Goal: Information Seeking & Learning: Learn about a topic

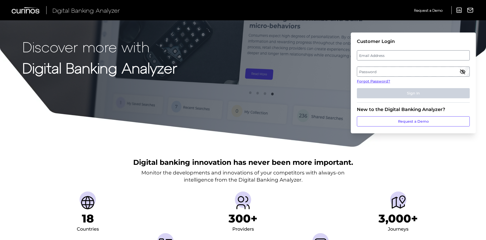
click at [379, 56] on label "Email Address" at bounding box center [413, 55] width 112 height 9
click at [379, 56] on input "email" at bounding box center [413, 55] width 113 height 10
click at [379, 56] on input "Email Address" at bounding box center [413, 55] width 113 height 10
type input "[EMAIL_ADDRESS][PERSON_NAME][DOMAIN_NAME]"
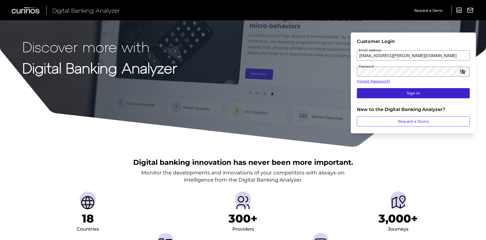
click at [401, 90] on button "Sign In" at bounding box center [413, 93] width 113 height 10
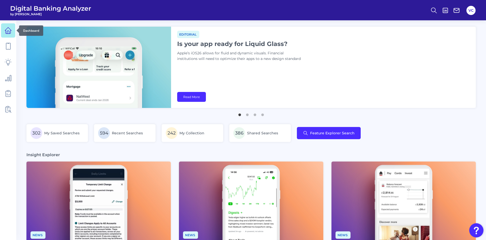
click at [11, 35] on link at bounding box center [8, 30] width 14 height 14
click at [105, 133] on span "594" at bounding box center [104, 133] width 12 height 12
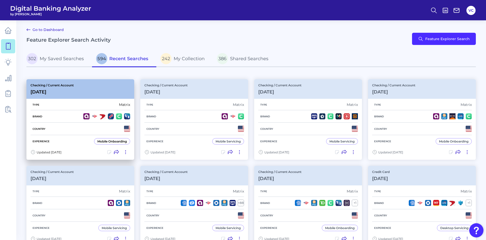
click at [85, 125] on div "Country" at bounding box center [80, 129] width 100 height 12
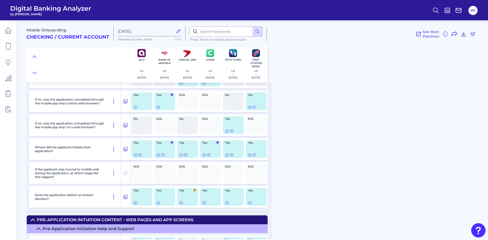
scroll to position [102, 0]
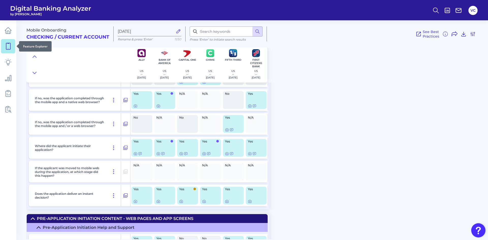
click at [8, 48] on icon at bounding box center [8, 46] width 7 height 7
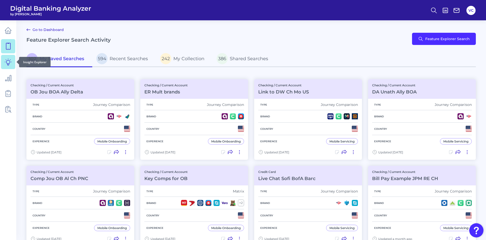
click at [9, 65] on icon at bounding box center [8, 62] width 7 height 7
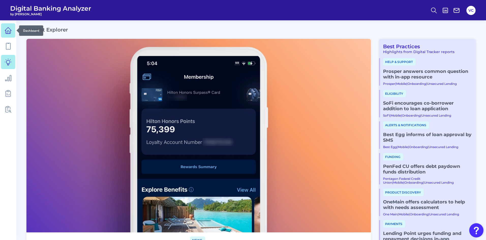
click at [10, 34] on icon at bounding box center [8, 30] width 7 height 7
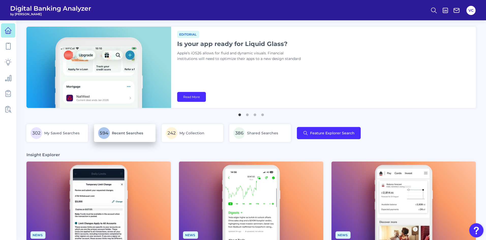
click at [112, 137] on p "594 Recent Searches" at bounding box center [124, 133] width 53 height 12
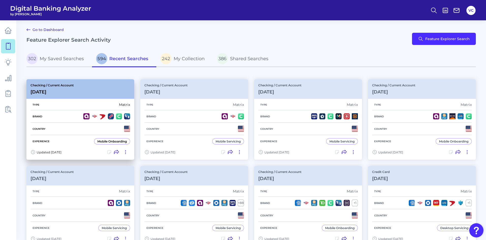
click at [94, 131] on div "Country" at bounding box center [80, 129] width 100 height 12
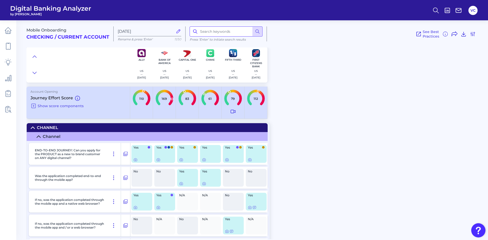
click at [212, 34] on input at bounding box center [225, 31] width 73 height 10
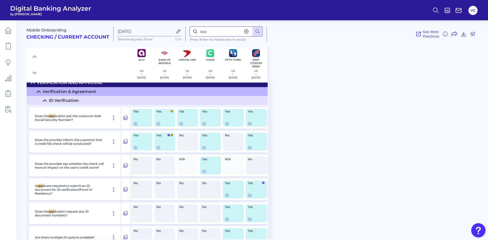
scroll to position [1855, 0]
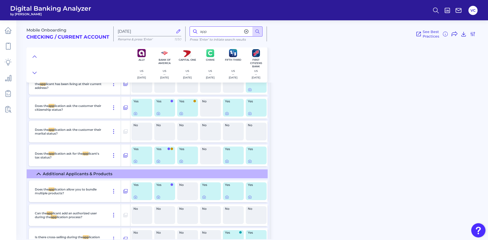
drag, startPoint x: 212, startPoint y: 33, endPoint x: 197, endPoint y: 29, distance: 15.2
click at [197, 29] on div "app" at bounding box center [225, 31] width 73 height 10
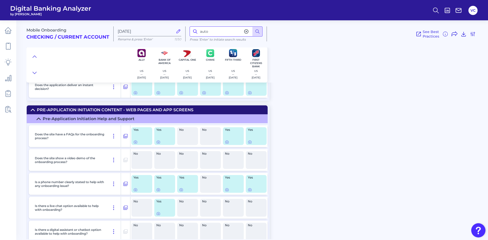
scroll to position [0, 0]
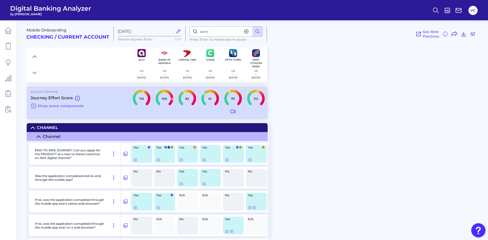
click at [33, 57] on icon at bounding box center [35, 56] width 4 height 5
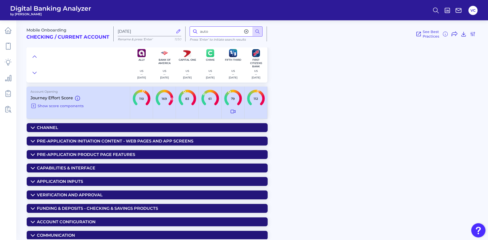
click at [209, 32] on input "auto" at bounding box center [225, 31] width 73 height 10
type input "a"
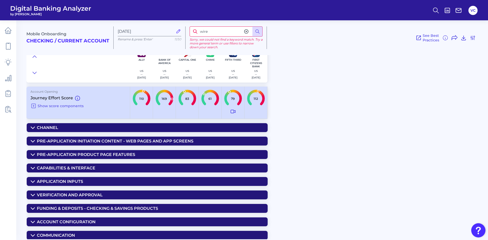
drag, startPoint x: 213, startPoint y: 33, endPoint x: 202, endPoint y: 31, distance: 10.7
click at [202, 31] on input "wire" at bounding box center [225, 31] width 73 height 10
type input "w"
type input "fund"
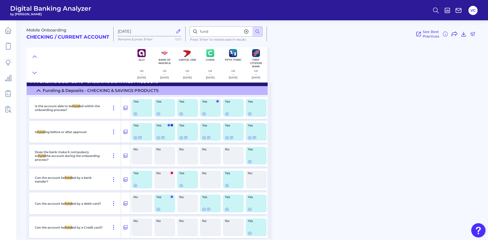
scroll to position [20, 0]
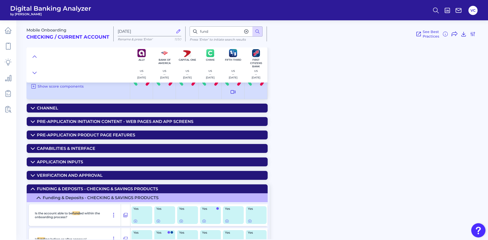
click at [49, 188] on div "Funding & Deposits - CHECKING & SAVINGS PRODUCTS" at bounding box center [97, 188] width 121 height 5
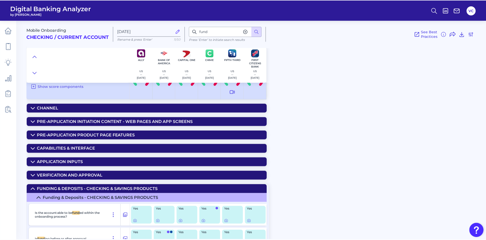
scroll to position [1, 0]
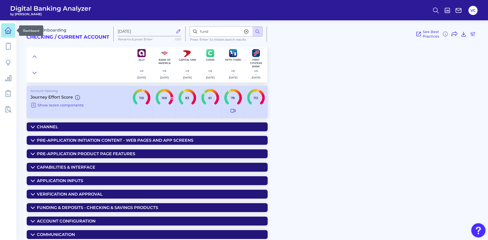
click at [10, 33] on icon at bounding box center [8, 30] width 6 height 6
